Goal: Information Seeking & Learning: Check status

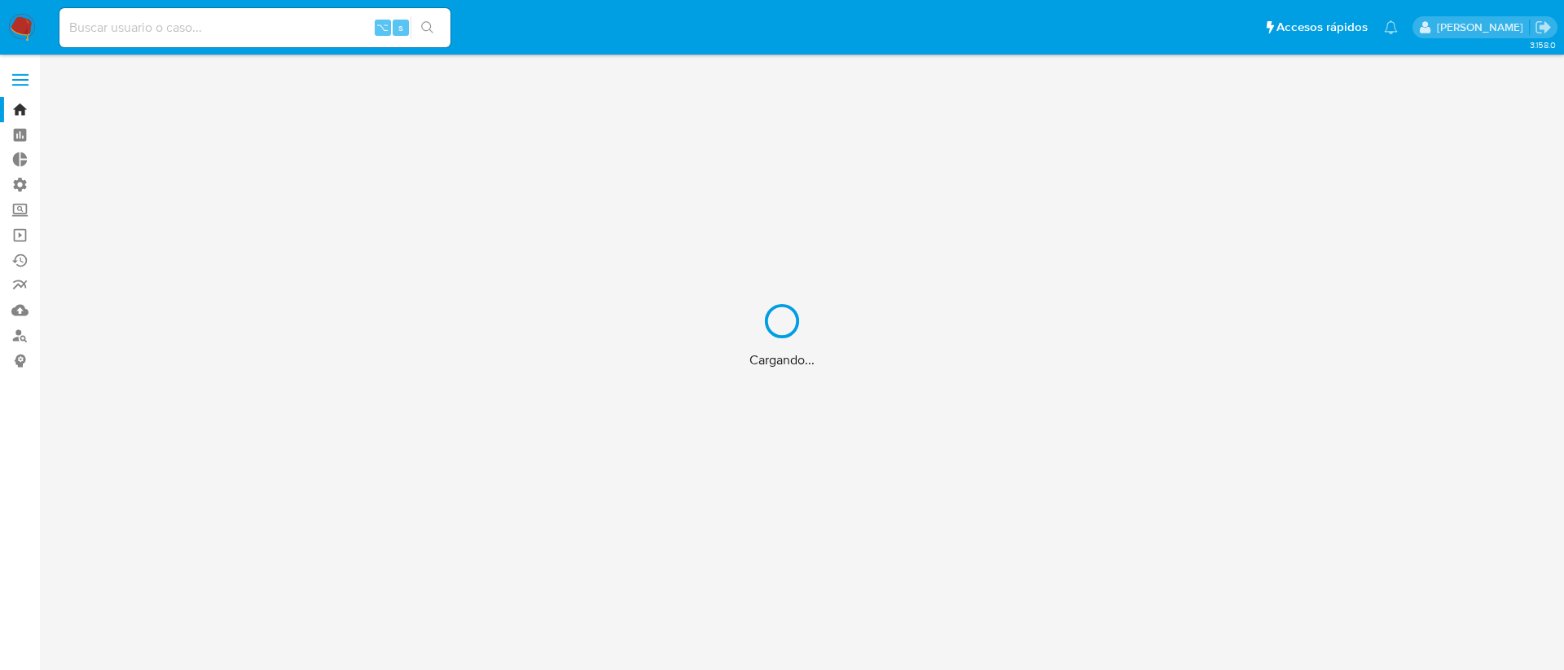
click at [285, 33] on div "Cargando..." at bounding box center [782, 335] width 1564 height 670
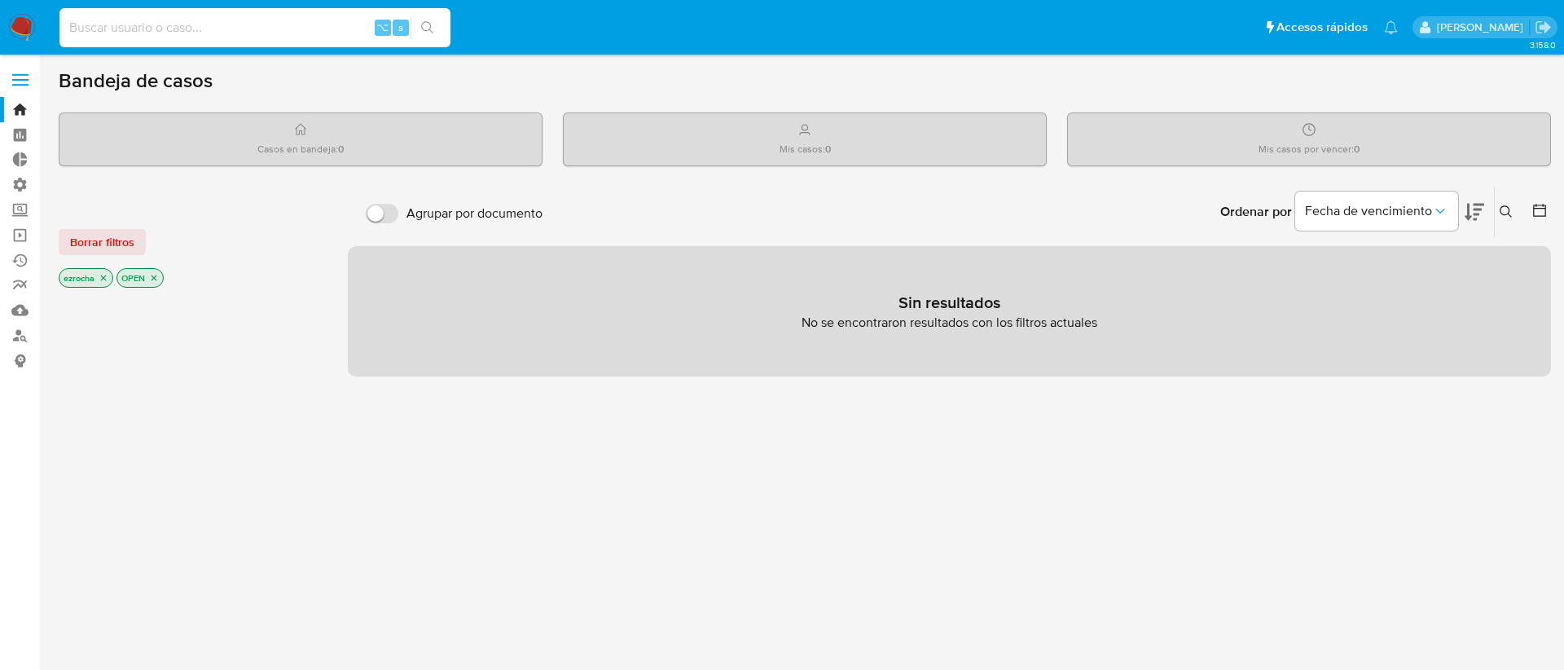
click at [273, 24] on input at bounding box center [254, 27] width 391 height 21
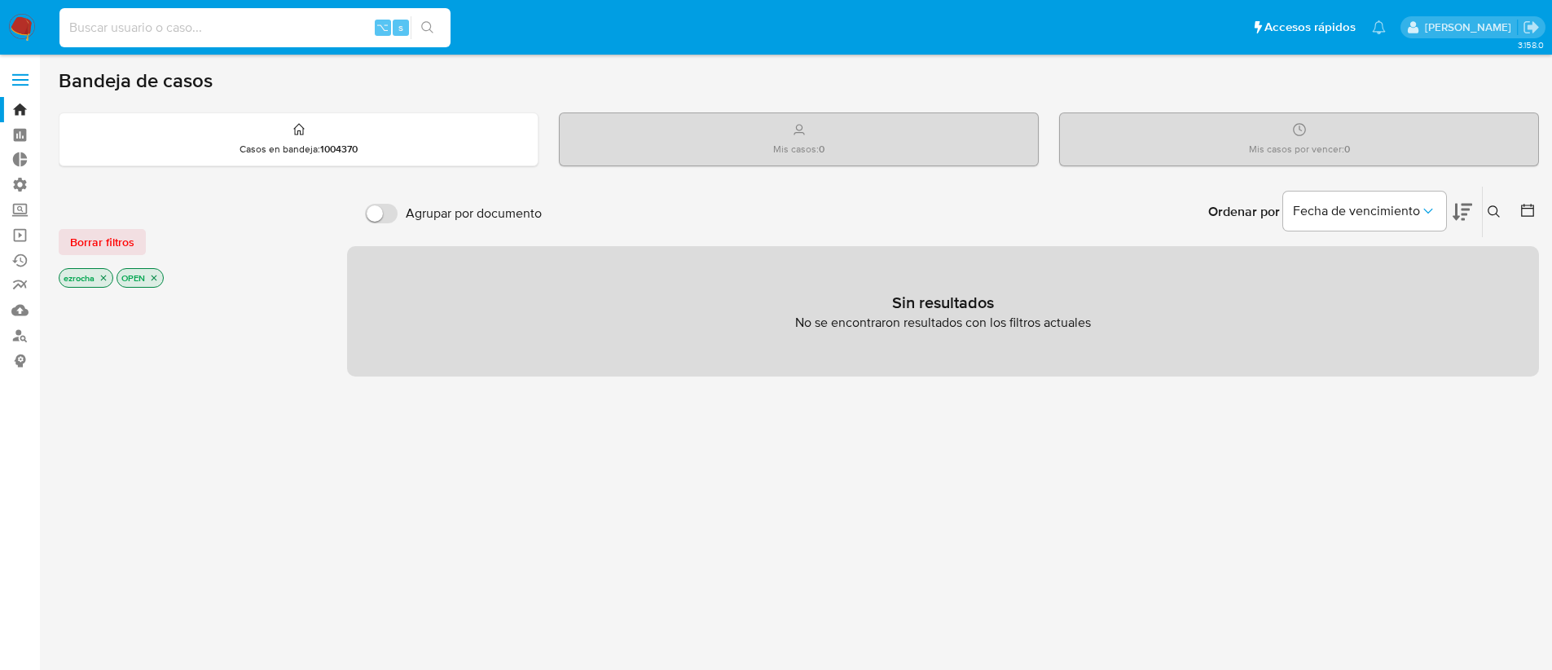
paste input "1871358629"
type input "1871358629"
click at [436, 28] on button "search-icon" at bounding box center [427, 27] width 33 height 23
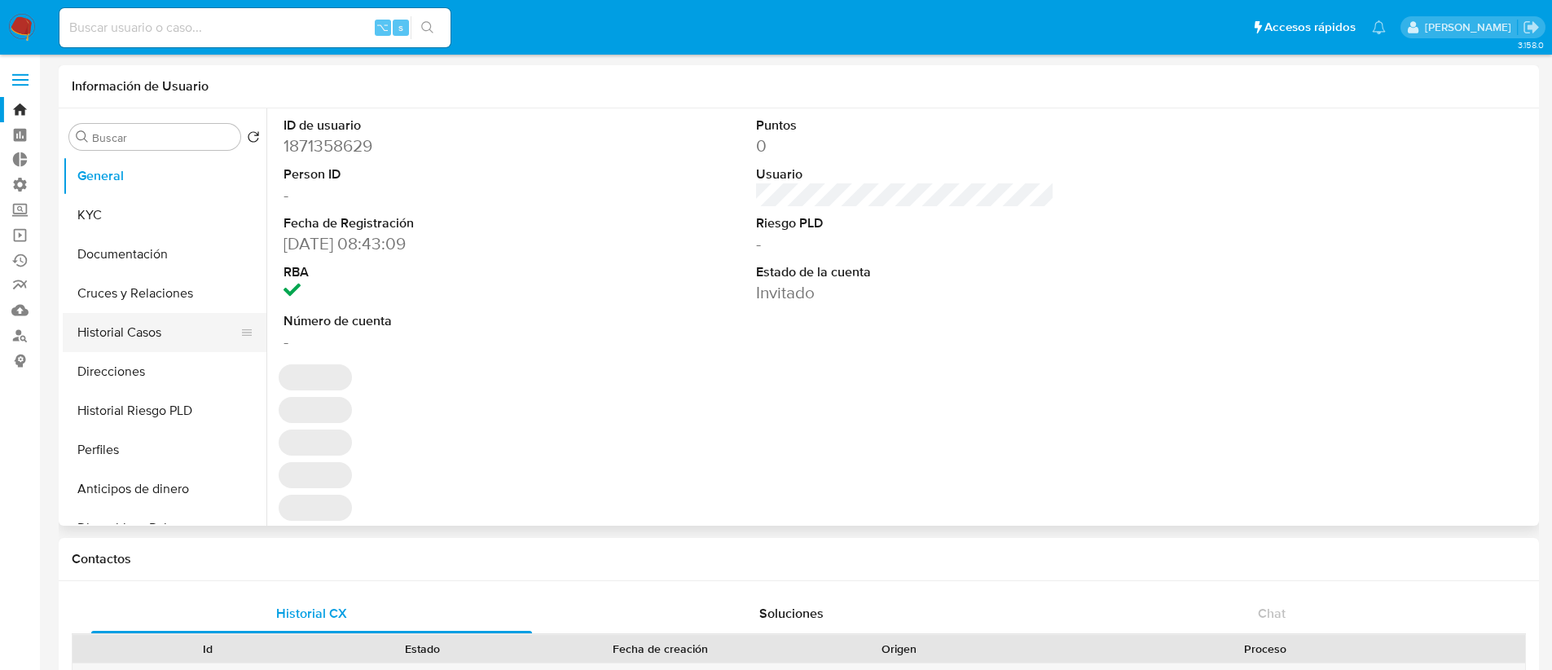
select select "10"
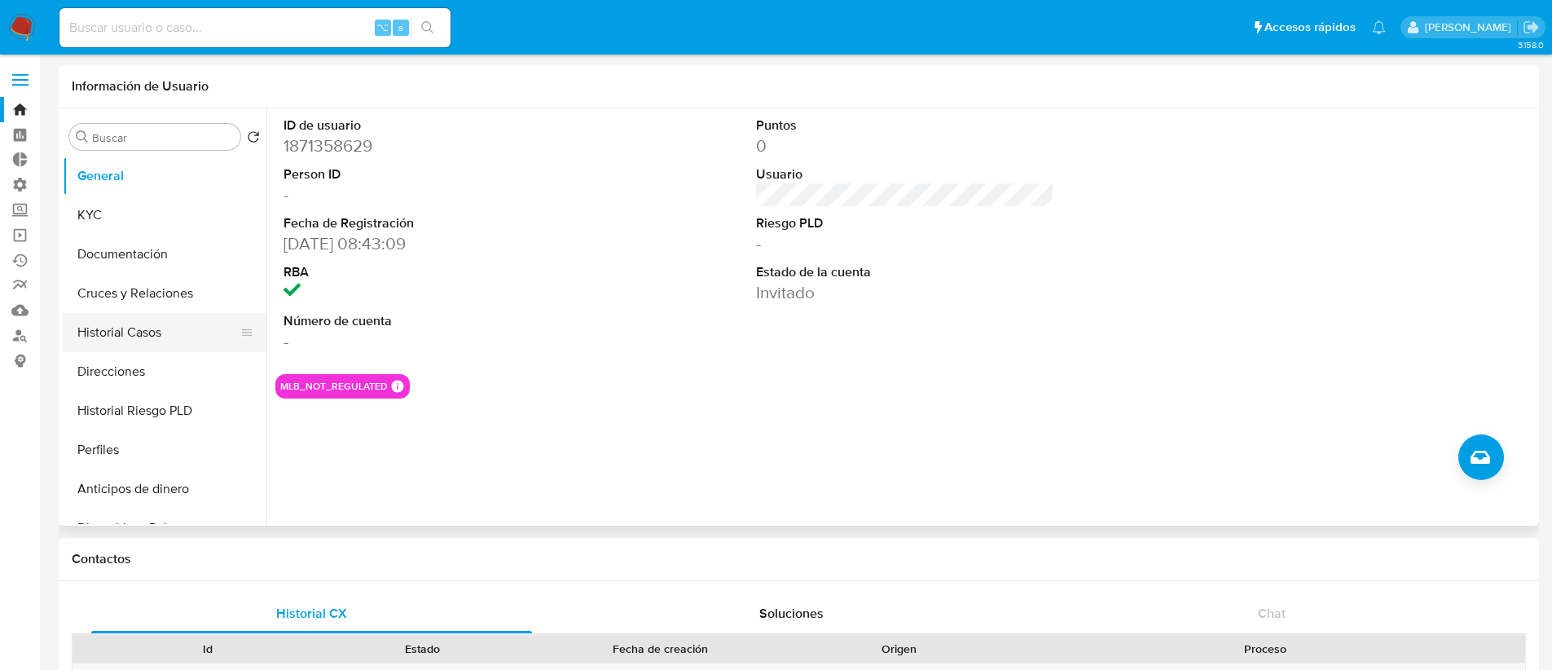
click at [149, 337] on button "Historial Casos" at bounding box center [158, 332] width 191 height 39
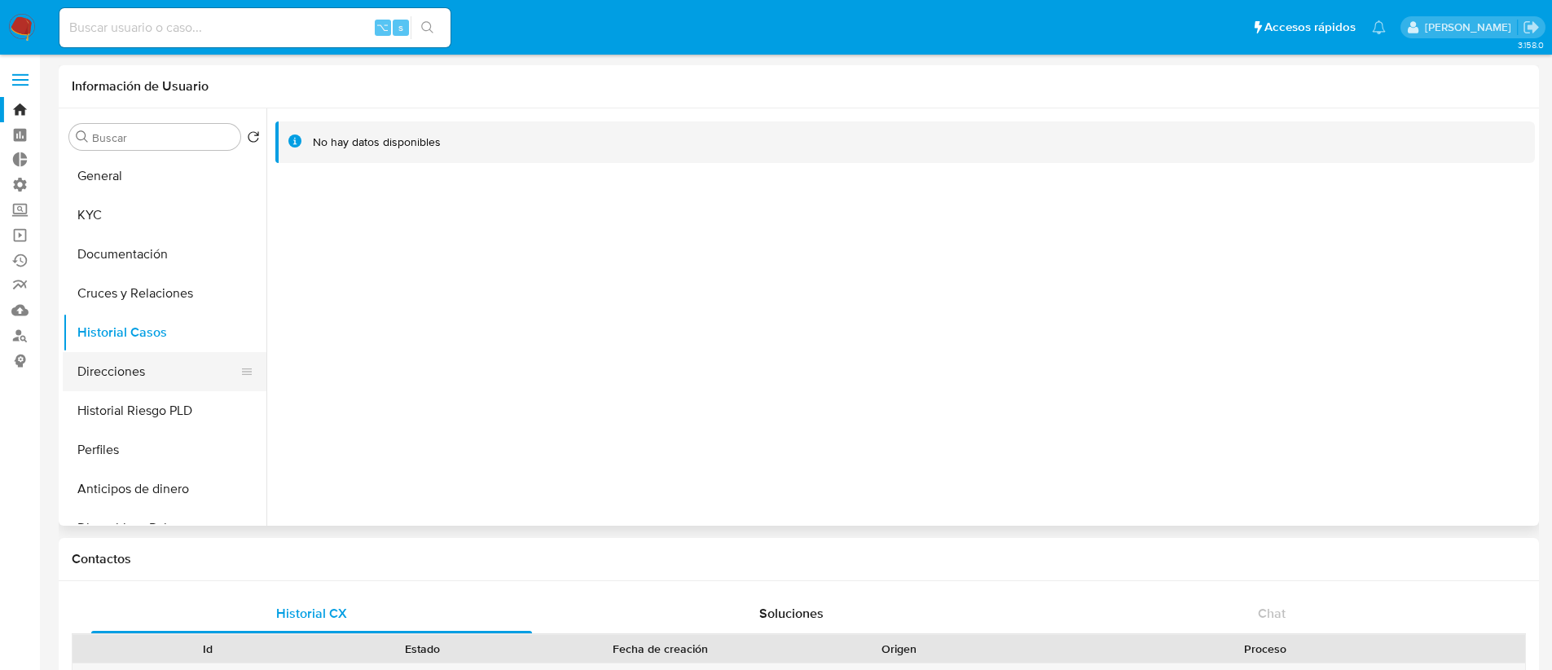
click at [129, 378] on button "Direcciones" at bounding box center [158, 371] width 191 height 39
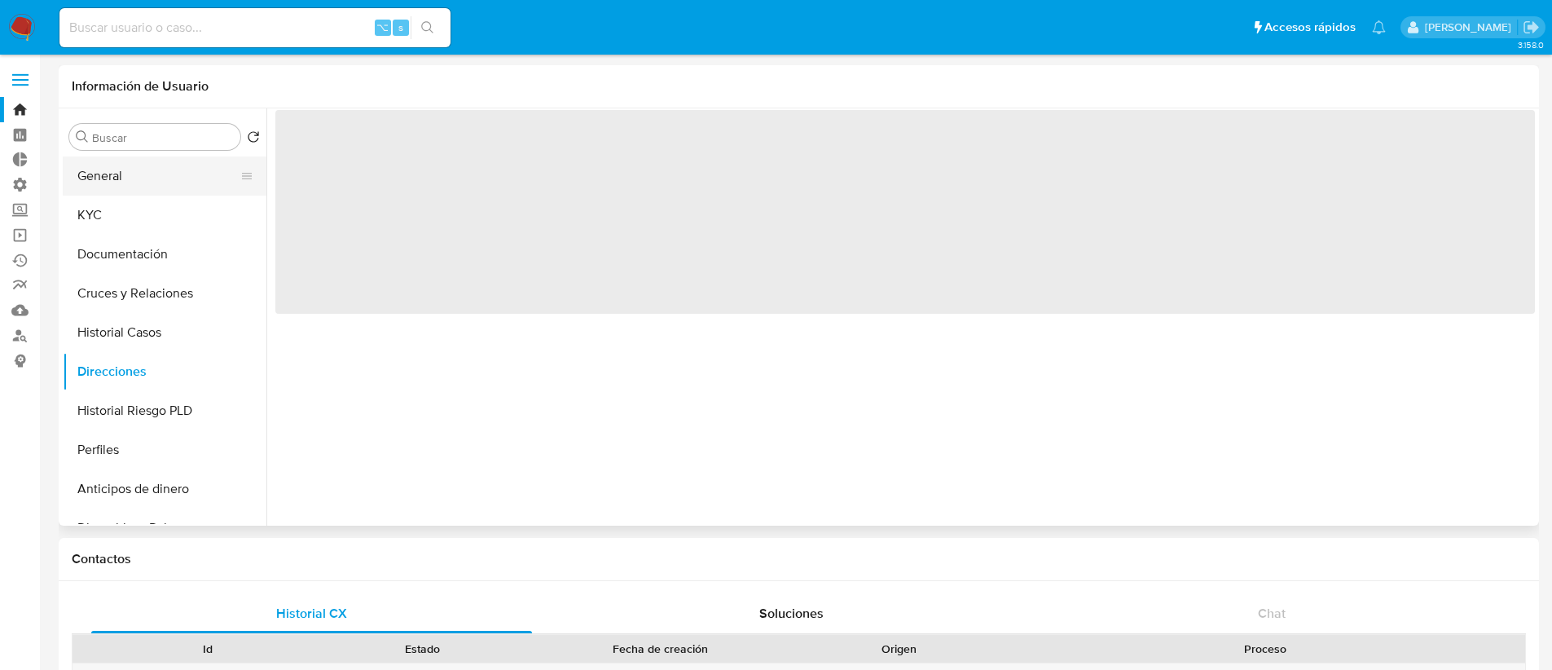
click at [146, 160] on button "General" at bounding box center [158, 175] width 191 height 39
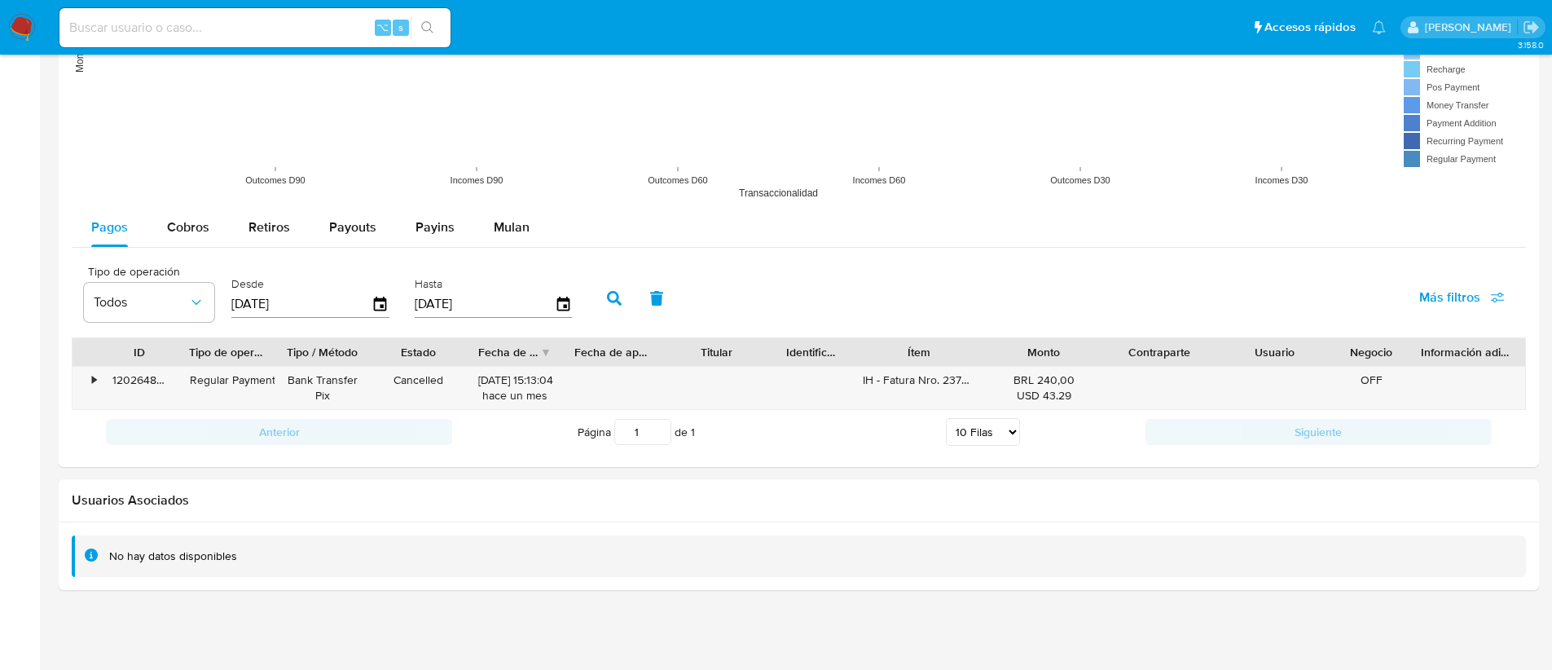
scroll to position [1324, 0]
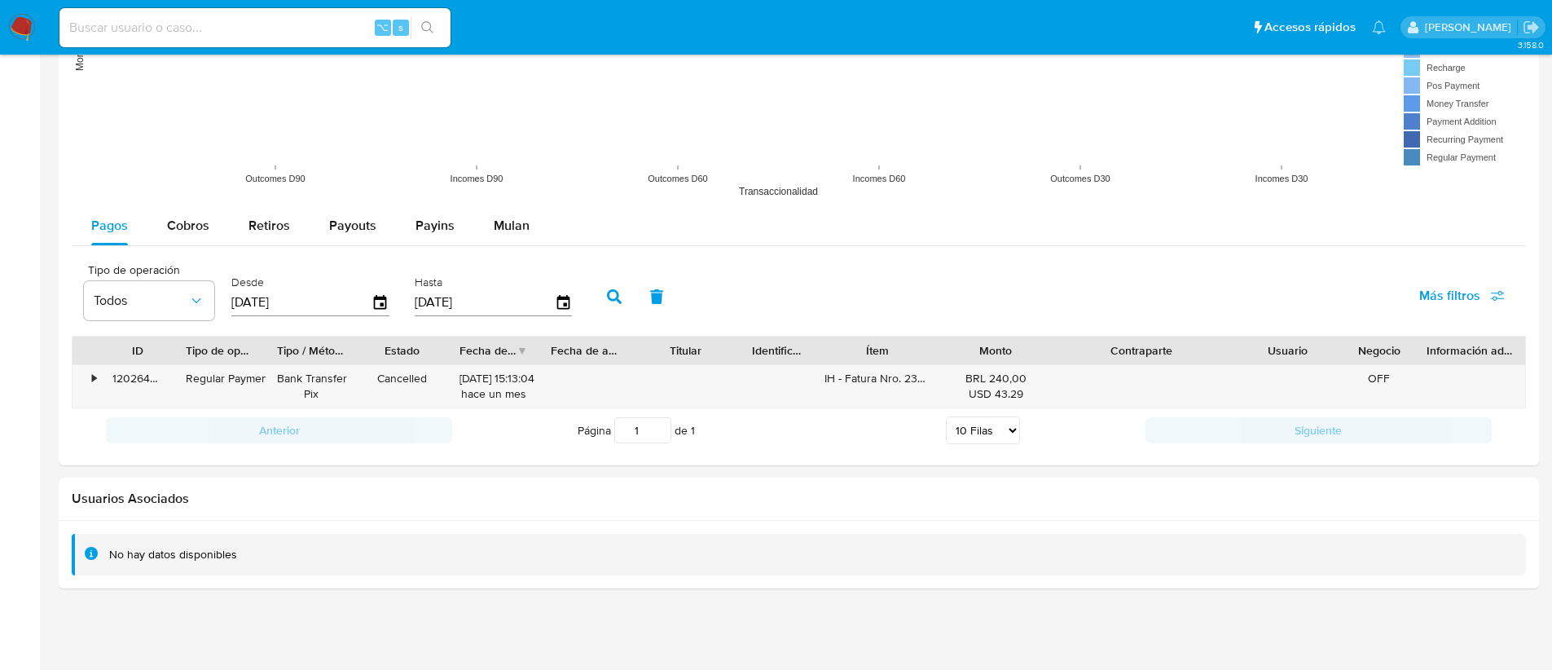
drag, startPoint x: 1220, startPoint y: 350, endPoint x: 1287, endPoint y: 343, distance: 67.2
click at [1287, 343] on div "ID Tipo de operación Tipo / Método Estado Fecha de creación Fecha de aprobación…" at bounding box center [799, 350] width 1452 height 28
click at [1051, 358] on div at bounding box center [1052, 350] width 29 height 28
click at [93, 376] on div "•" at bounding box center [94, 378] width 4 height 15
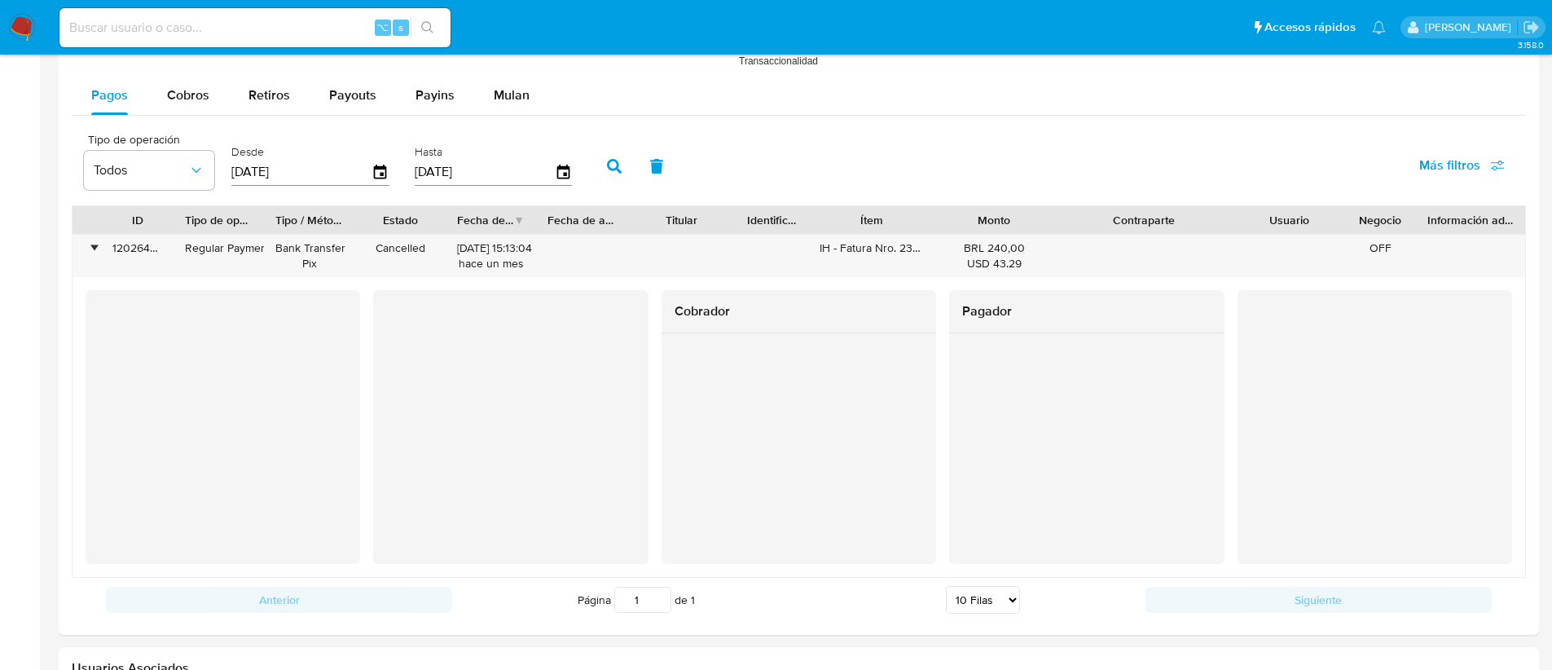
scroll to position [1462, 0]
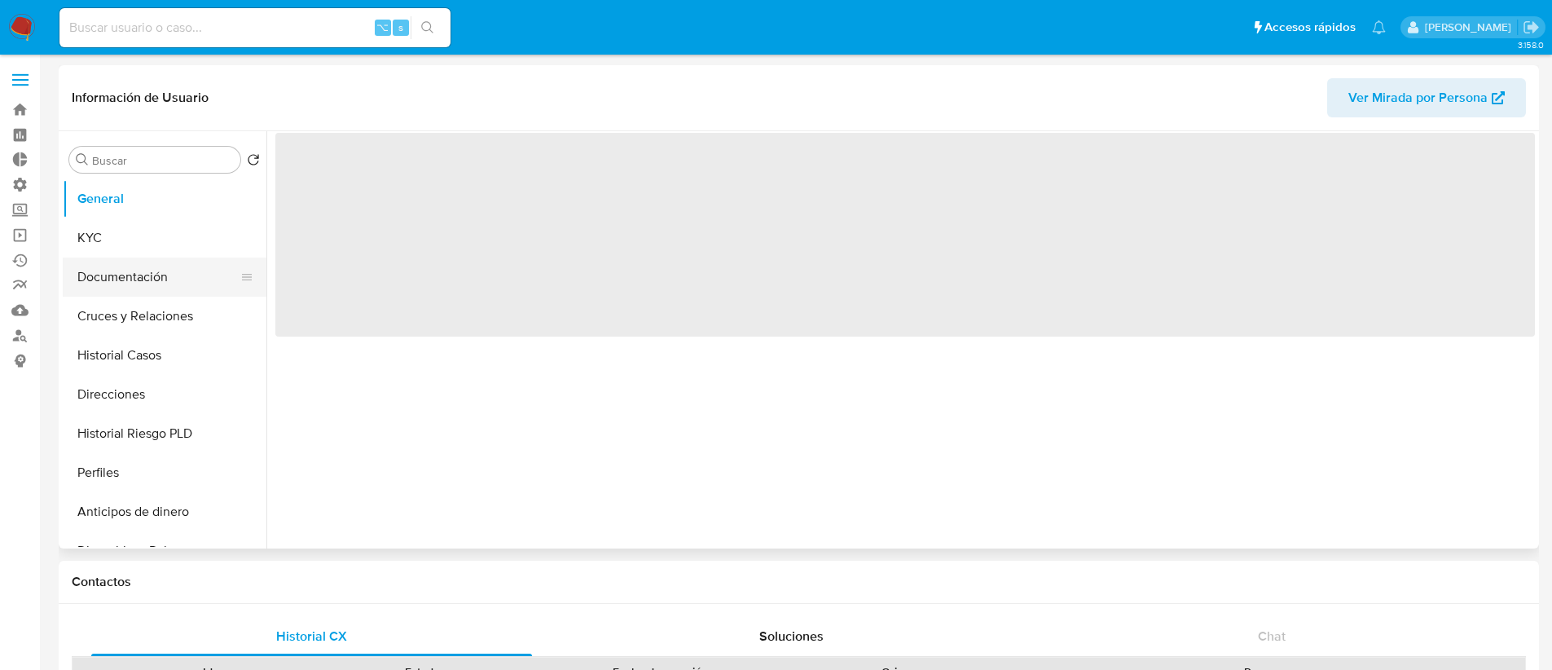
click at [127, 257] on button "Documentación" at bounding box center [158, 276] width 191 height 39
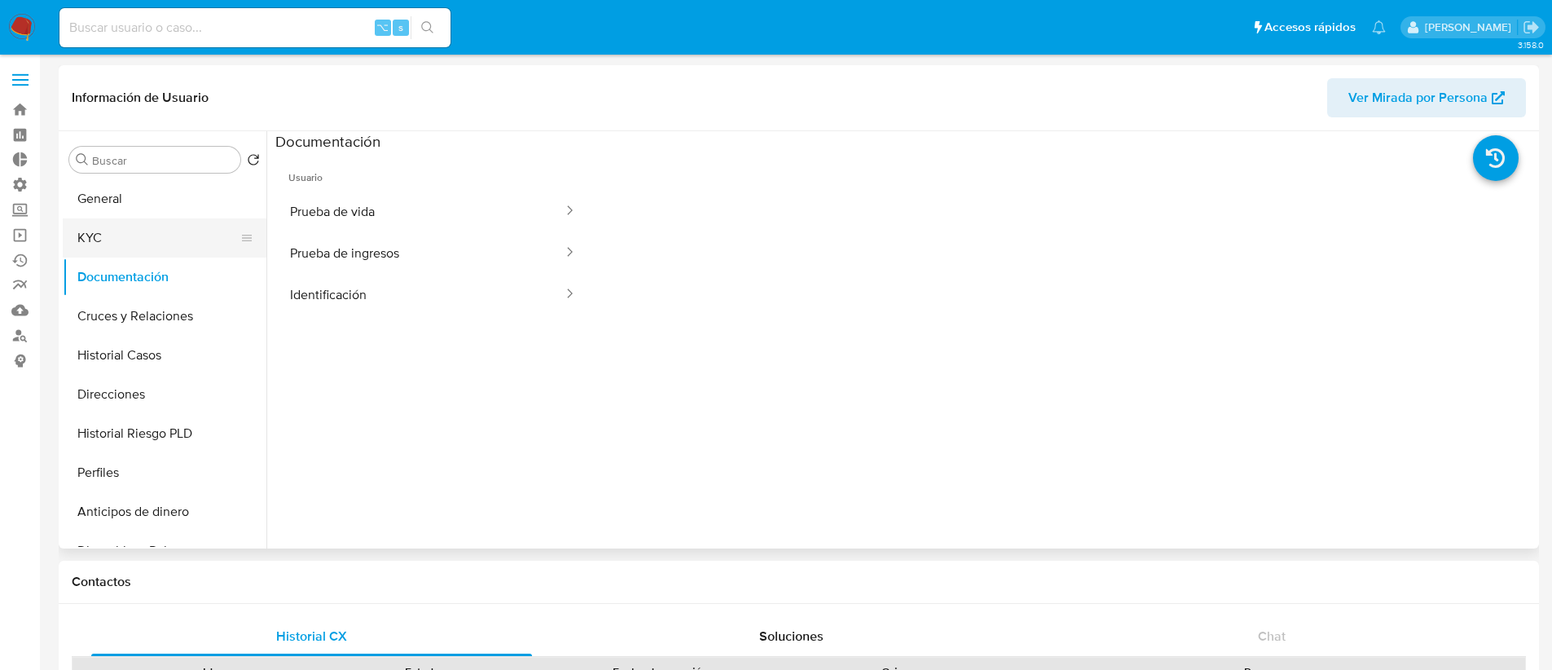
select select "10"
click at [128, 250] on button "KYC" at bounding box center [158, 237] width 191 height 39
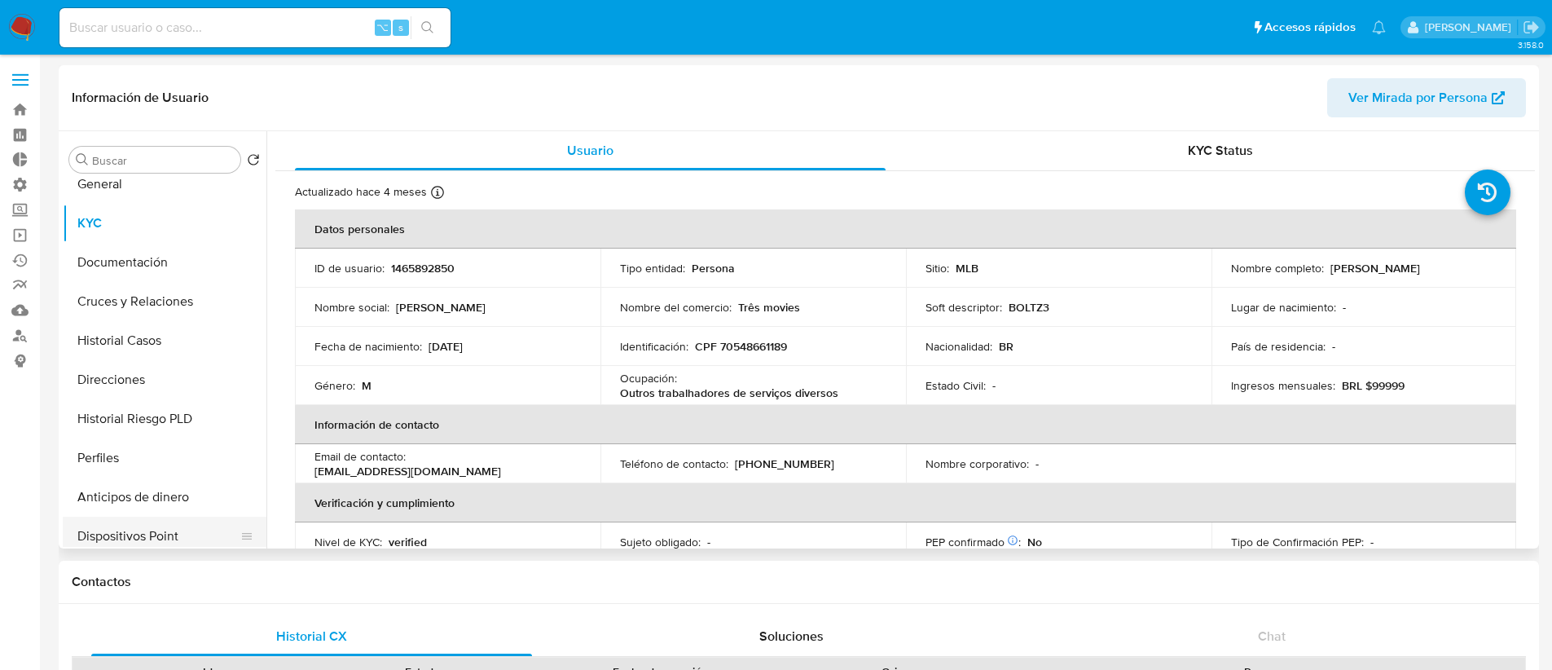
scroll to position [104, 0]
